Goal: Task Accomplishment & Management: Manage account settings

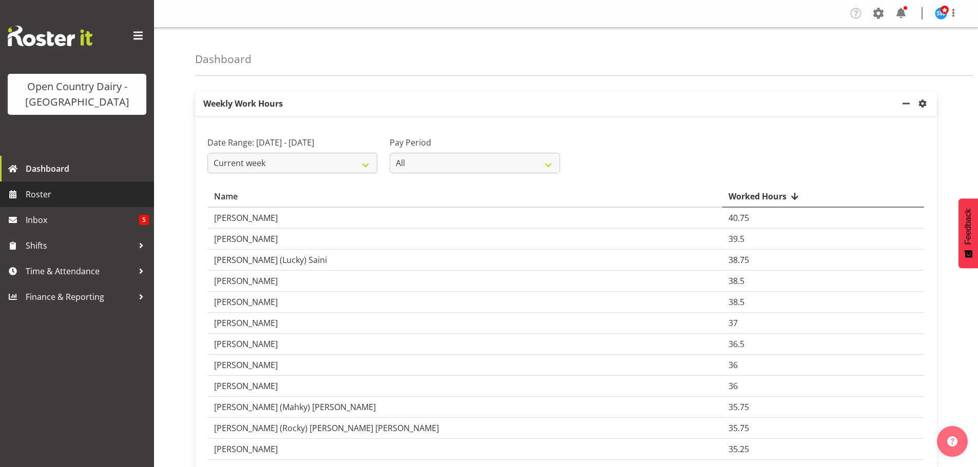
click at [54, 198] on span "Roster" at bounding box center [87, 194] width 123 height 15
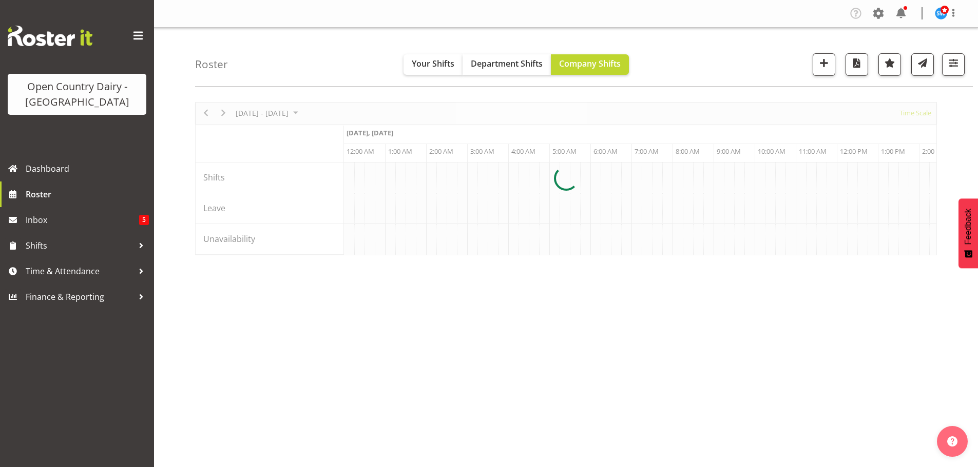
scroll to position [0, 2956]
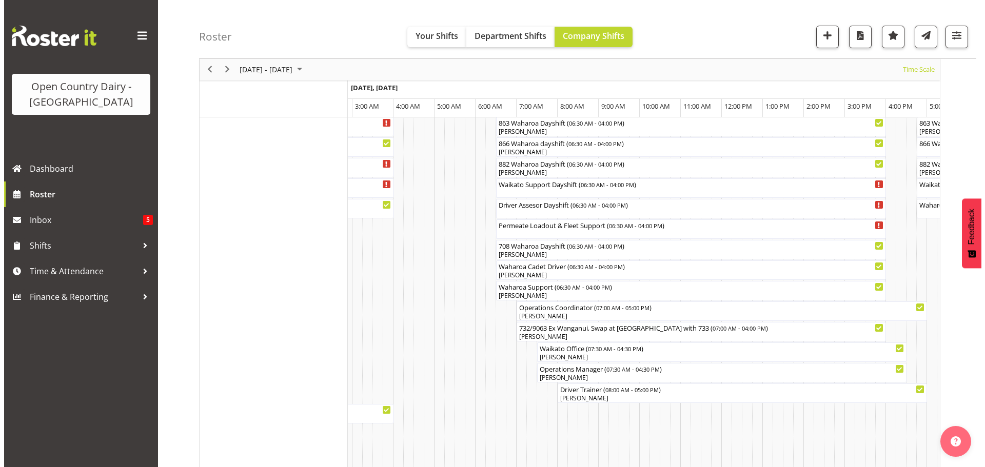
scroll to position [770, 0]
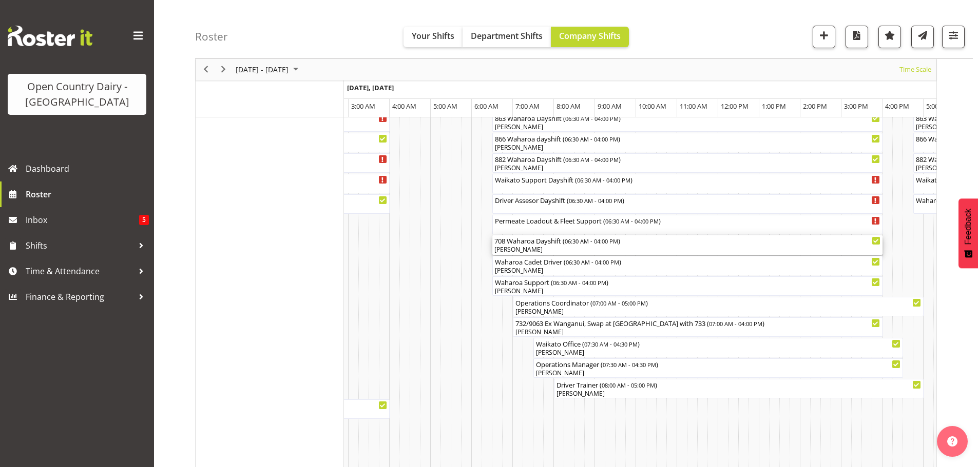
click at [542, 250] on div "[PERSON_NAME]" at bounding box center [687, 249] width 386 height 9
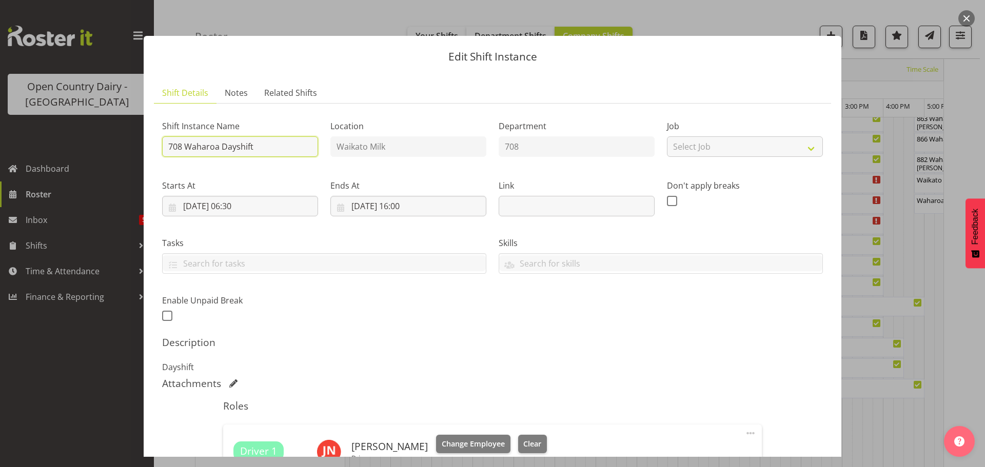
click at [269, 147] on input "708 Waharoa Dayshift" at bounding box center [240, 146] width 156 height 21
type input "708 Waharoa Dayshift Drive to Waharoa"
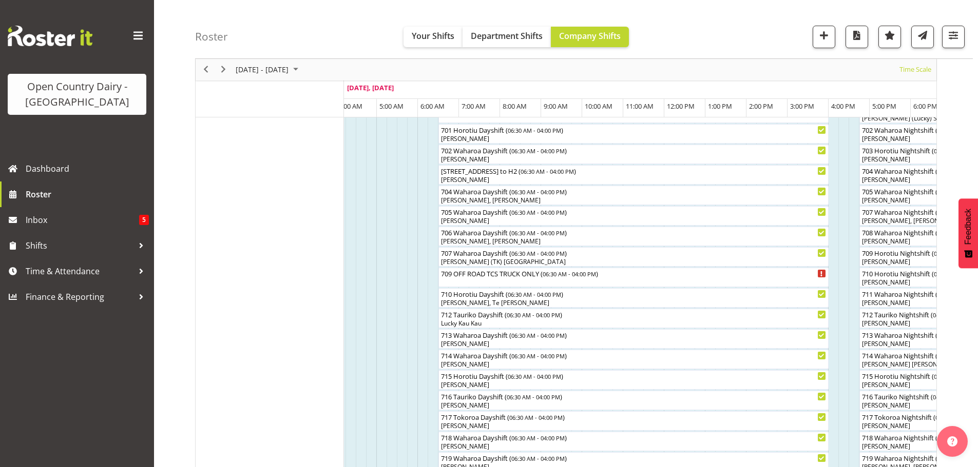
scroll to position [0, 0]
